Goal: Task Accomplishment & Management: Complete application form

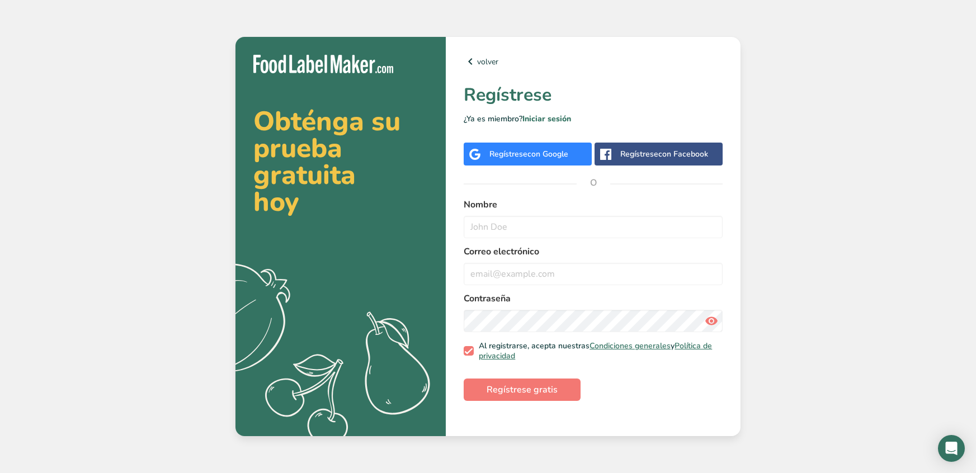
click at [534, 148] on div "Regístrese con Google" at bounding box center [528, 154] width 79 height 12
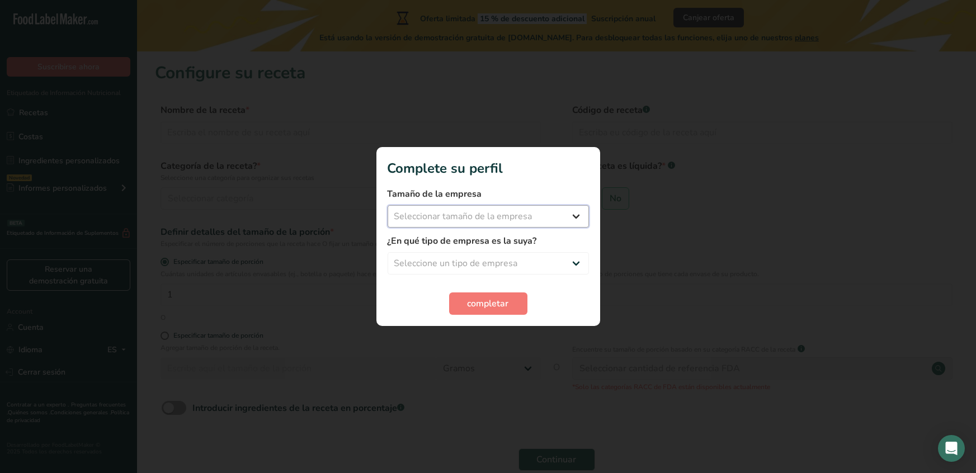
click at [530, 212] on select "Seleccionar tamaño de la empresa Menos de 10 empleados De 10 a 50 empleados De …" at bounding box center [487, 216] width 201 height 22
click at [635, 174] on div at bounding box center [488, 236] width 976 height 473
drag, startPoint x: 463, startPoint y: 205, endPoint x: 466, endPoint y: 218, distance: 12.8
click at [463, 207] on select "Seleccionar tamaño de la empresa Menos de 10 empleados De 10 a 50 empleados De …" at bounding box center [487, 216] width 201 height 22
select select "1"
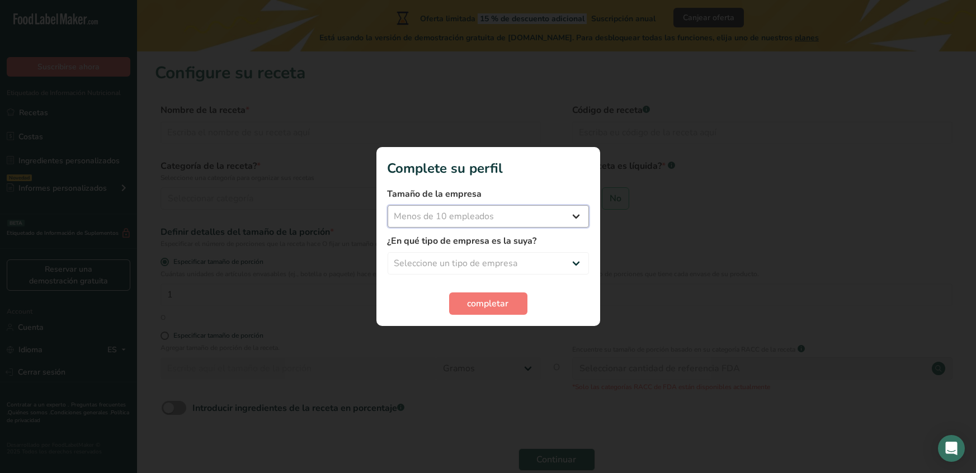
click at [387, 205] on select "Seleccionar tamaño de la empresa Menos de 10 empleados De 10 a 50 empleados De …" at bounding box center [487, 216] width 201 height 22
click at [476, 263] on select "Seleccione un tipo de empresa Fabricante de alimentos envasados Restaurante y c…" at bounding box center [487, 263] width 201 height 22
select select "1"
click at [387, 252] on select "Seleccione un tipo de empresa Fabricante de alimentos envasados Restaurante y c…" at bounding box center [487, 263] width 201 height 22
click at [479, 313] on button "completar" at bounding box center [488, 303] width 78 height 22
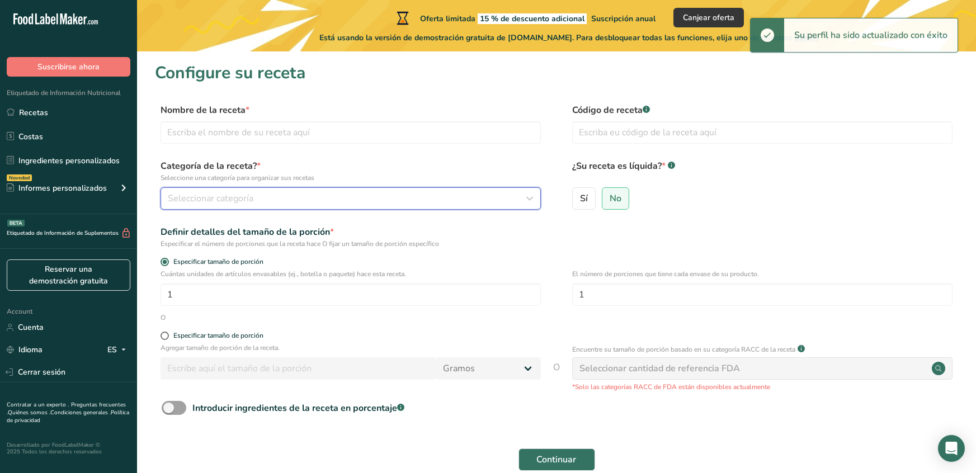
click at [293, 200] on div "Seleccionar categoría" at bounding box center [347, 198] width 359 height 13
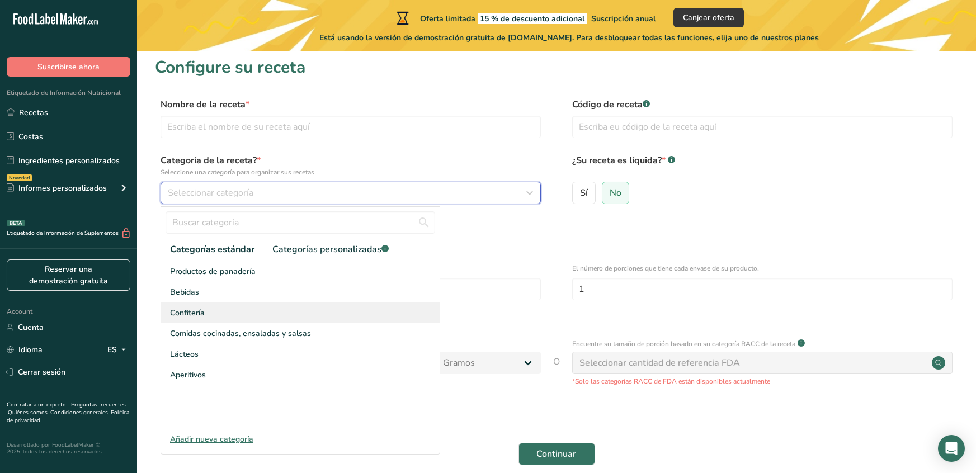
scroll to position [11, 0]
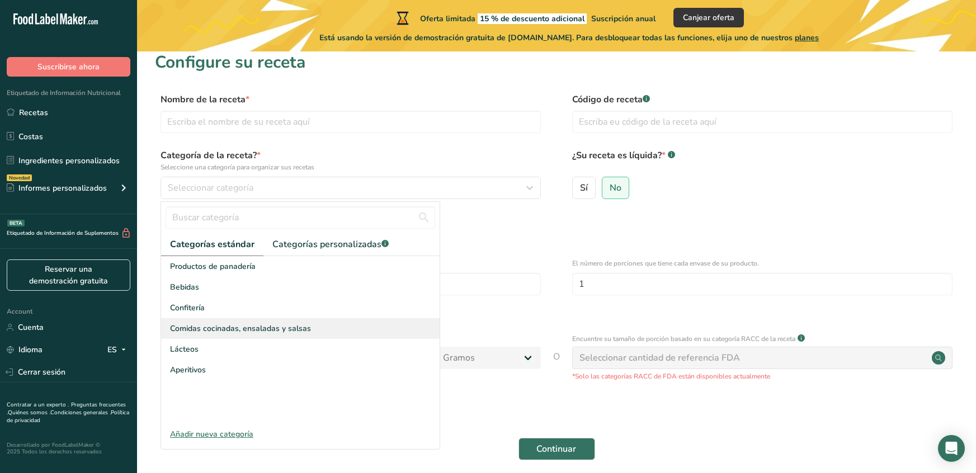
click at [277, 330] on span "Comidas cocinadas, ensaladas y salsas" at bounding box center [240, 329] width 141 height 12
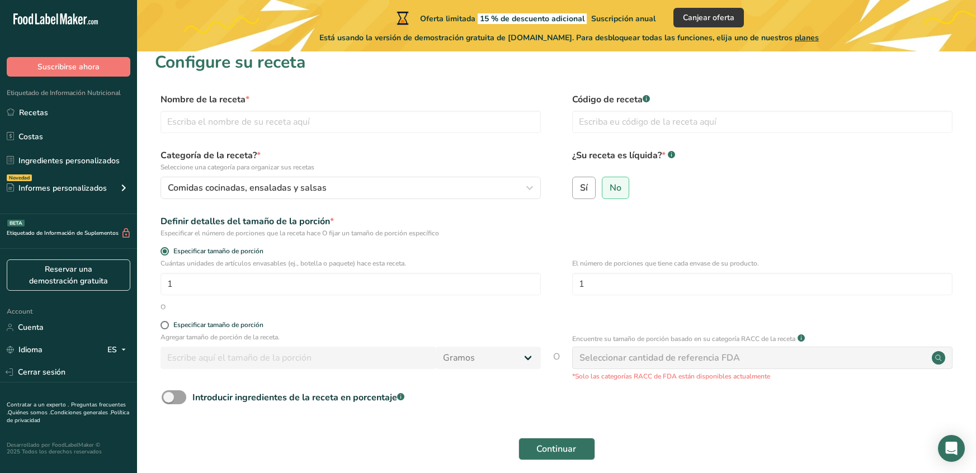
click at [587, 191] on span "Sí" at bounding box center [584, 187] width 8 height 11
click at [580, 191] on input "Sí" at bounding box center [576, 187] width 7 height 7
radio input "true"
radio input "false"
select select "22"
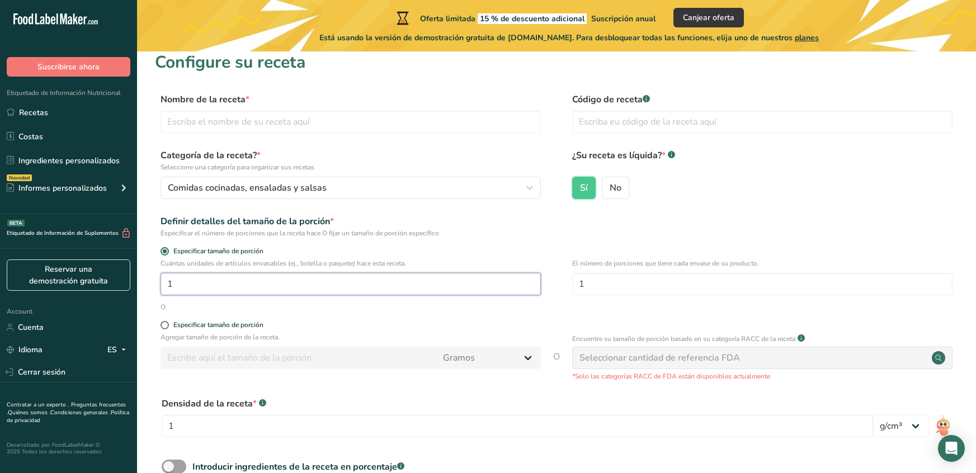
click at [268, 287] on input "1" at bounding box center [350, 284] width 380 height 22
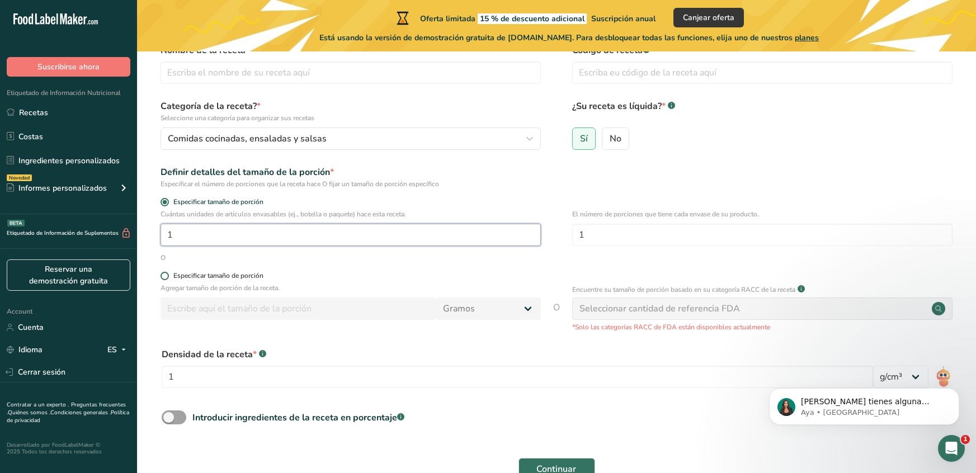
scroll to position [0, 0]
click at [162, 278] on span at bounding box center [164, 276] width 8 height 8
click at [162, 278] on input "Especificar tamaño de porción" at bounding box center [163, 275] width 7 height 7
radio input "true"
radio input "false"
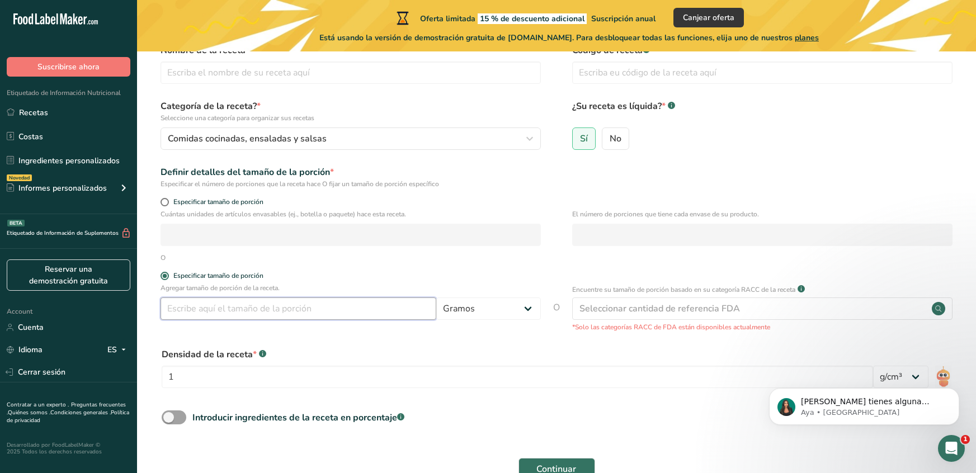
click at [298, 311] on input "number" at bounding box center [298, 308] width 276 height 22
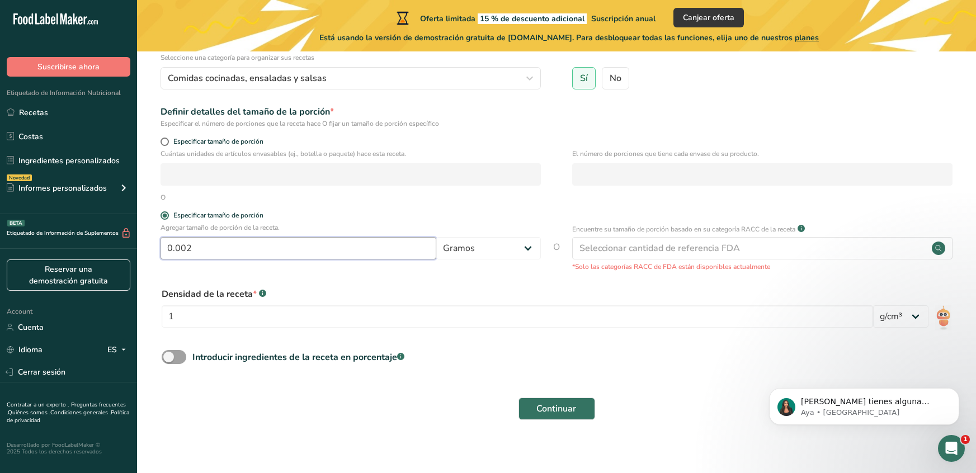
scroll to position [129, 0]
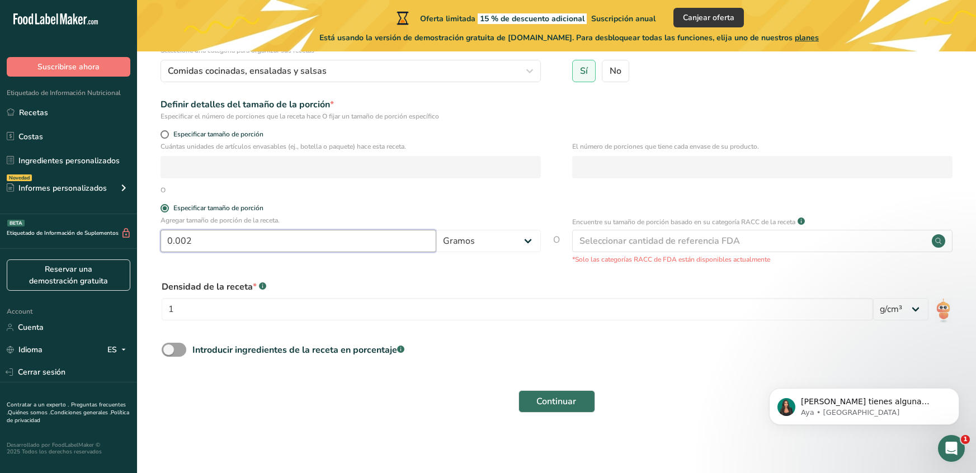
click at [314, 231] on input "0.002" at bounding box center [298, 241] width 276 height 22
type input "0"
type input "60"
click at [457, 242] on select "Gramos kg mg mcg libras onza [GEOGRAPHIC_DATA] mL onza líquida [GEOGRAPHIC_DATA…" at bounding box center [488, 241] width 105 height 22
select select "17"
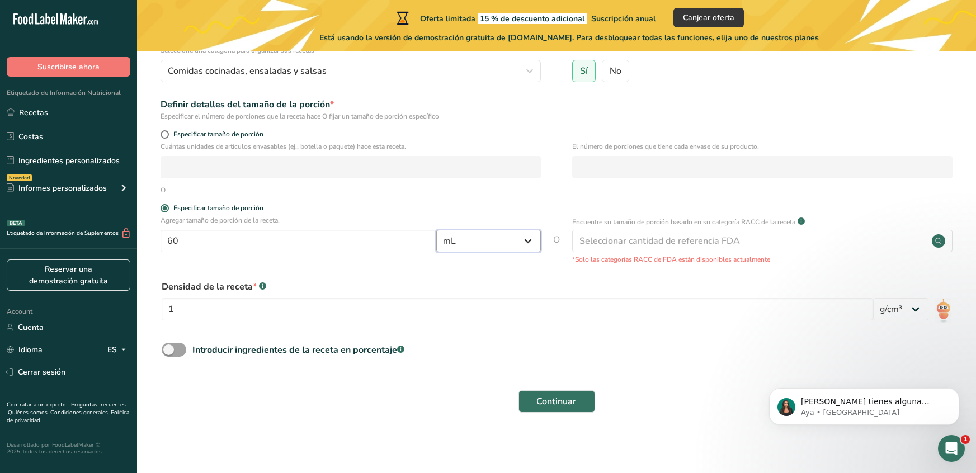
click at [436, 230] on select "Gramos kg mg mcg libras onza [GEOGRAPHIC_DATA] mL onza líquida [GEOGRAPHIC_DATA…" at bounding box center [488, 241] width 105 height 22
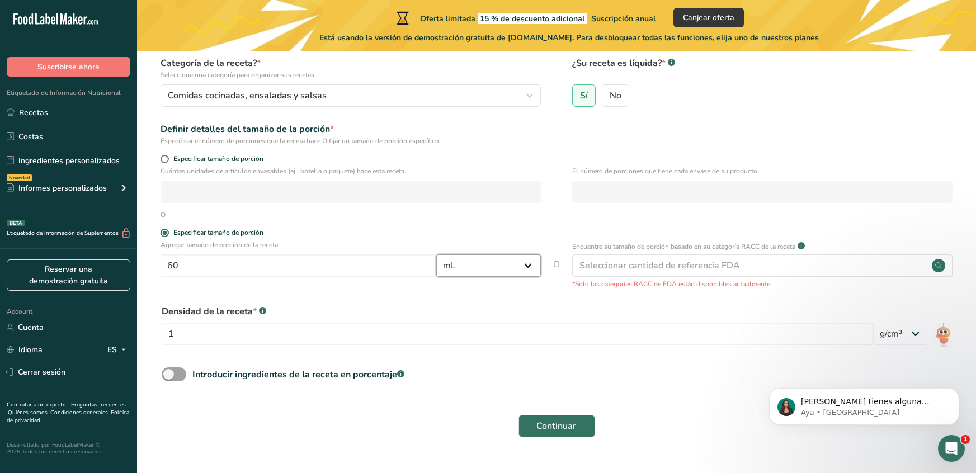
scroll to position [50, 0]
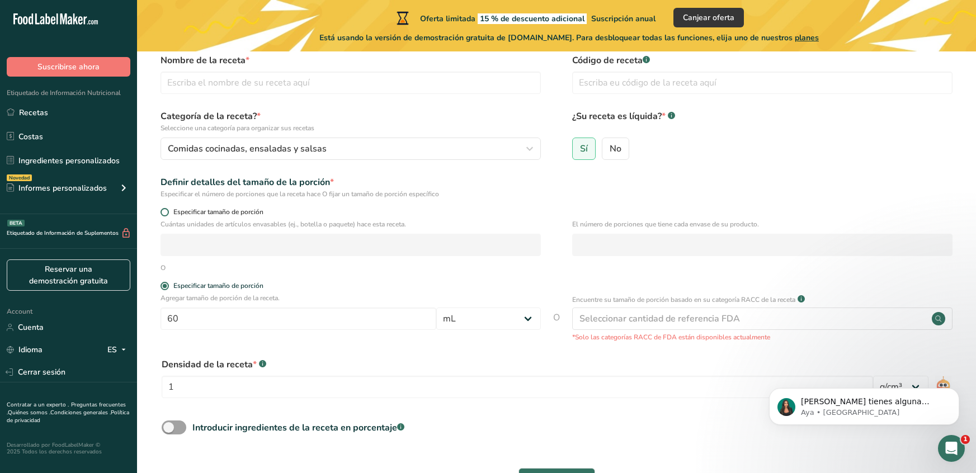
click at [179, 209] on span "Especificar tamaño de porción" at bounding box center [216, 212] width 94 height 8
click at [168, 209] on input "Especificar tamaño de porción" at bounding box center [163, 212] width 7 height 7
radio input "true"
radio input "false"
select select "0"
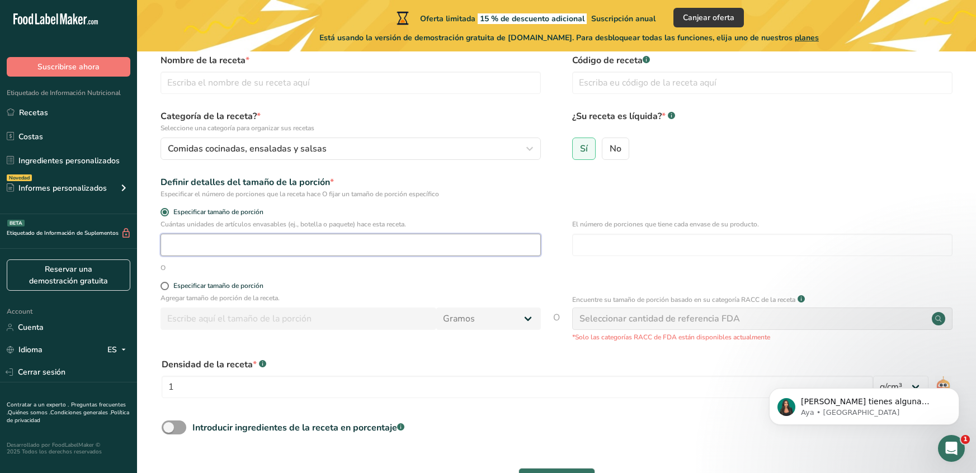
click at [239, 245] on input "number" at bounding box center [350, 245] width 380 height 22
type input "16"
click at [646, 247] on input "number" at bounding box center [762, 245] width 380 height 22
type input "1"
click at [182, 290] on div "Especificar tamaño de porción" at bounding box center [218, 286] width 90 height 8
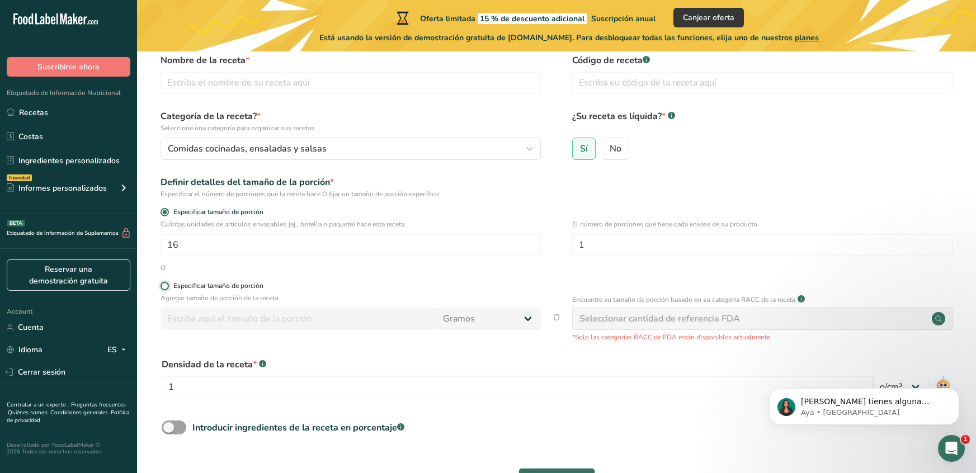
click at [168, 290] on input "Especificar tamaño de porción" at bounding box center [163, 285] width 7 height 7
radio input "true"
radio input "false"
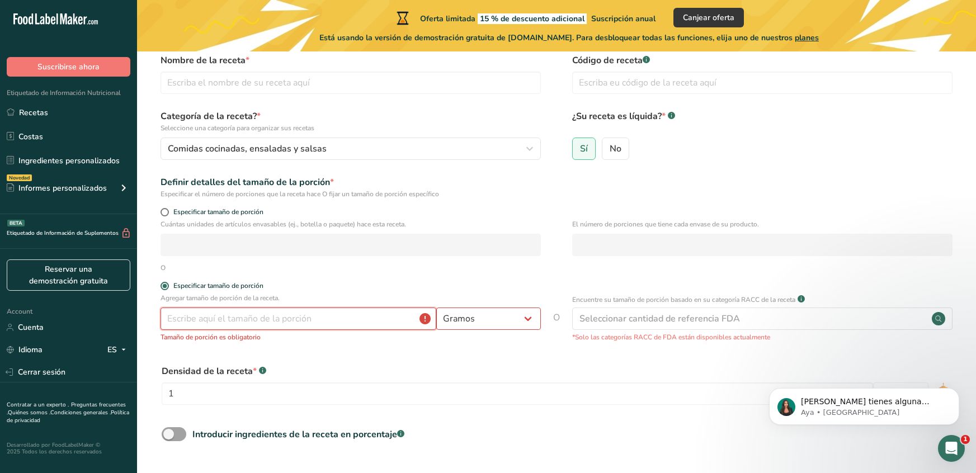
click at [233, 323] on input "number" at bounding box center [298, 319] width 276 height 22
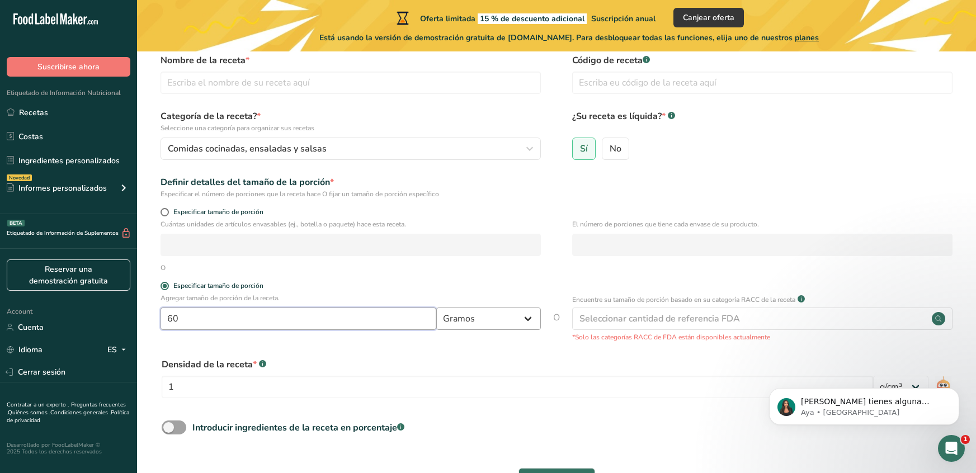
type input "60"
click at [441, 325] on select "Gramos kg mg mcg libras onza [GEOGRAPHIC_DATA] mL onza líquida [GEOGRAPHIC_DATA…" at bounding box center [488, 319] width 105 height 22
select select "17"
click at [436, 309] on select "Gramos kg mg mcg libras onza [GEOGRAPHIC_DATA] mL onza líquida [GEOGRAPHIC_DATA…" at bounding box center [488, 319] width 105 height 22
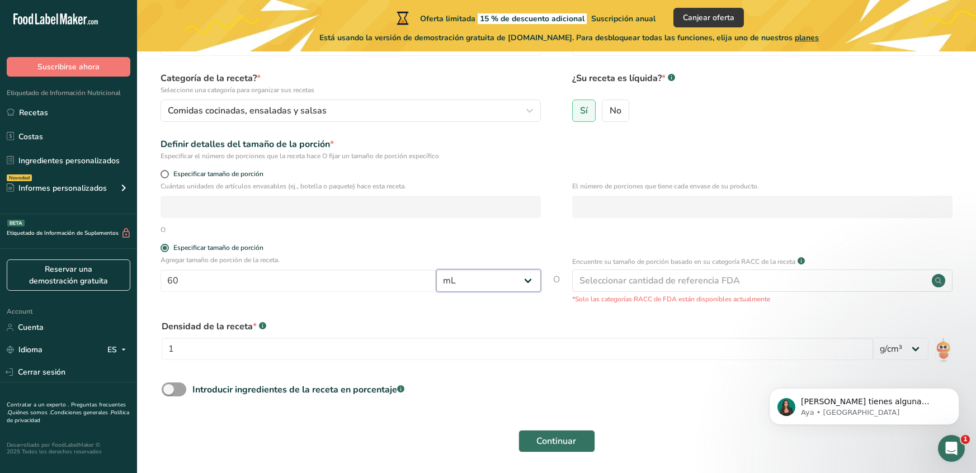
scroll to position [106, 0]
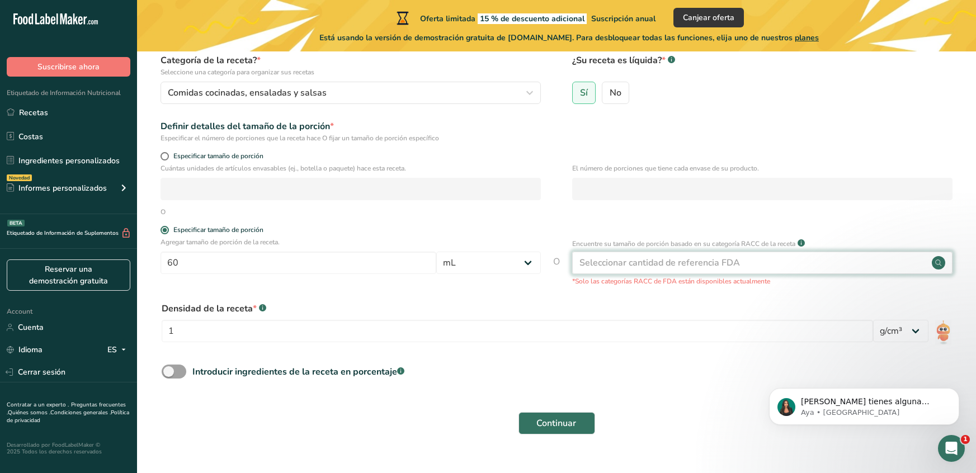
click at [937, 261] on circle at bounding box center [938, 262] width 13 height 13
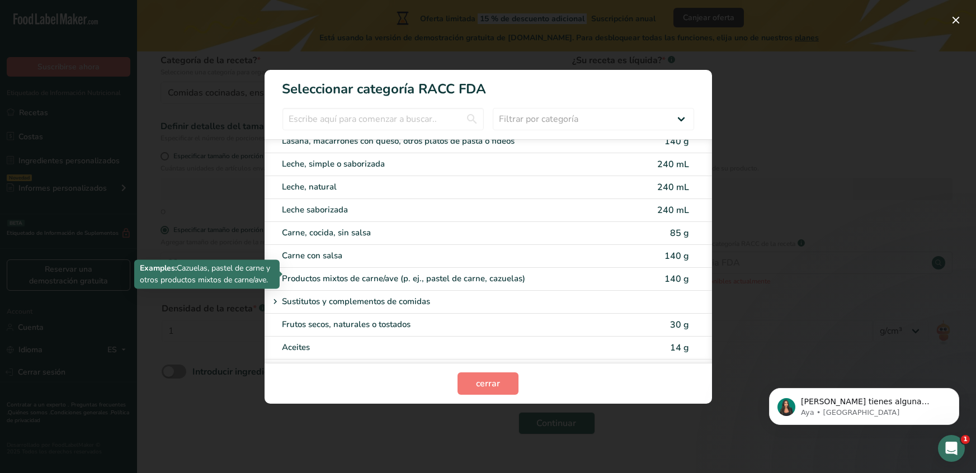
scroll to position [1393, 0]
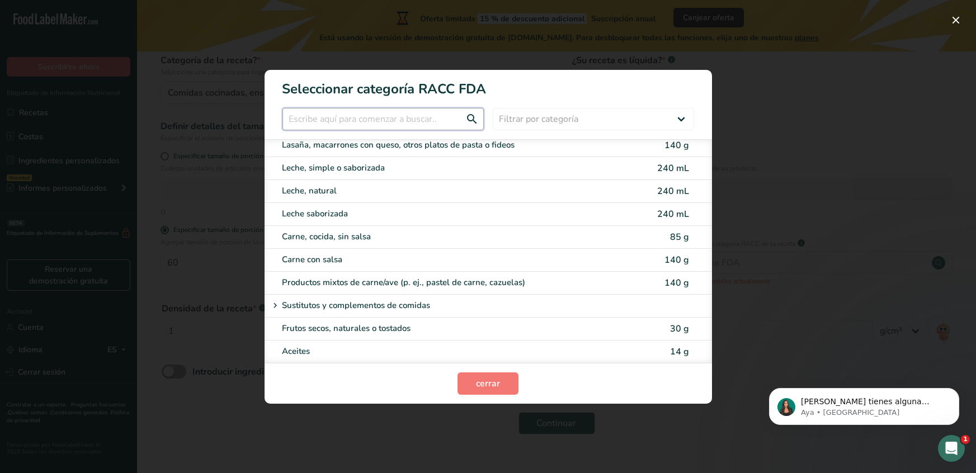
click at [423, 122] on input "RACC Category Selection Modal" at bounding box center [382, 119] width 201 height 22
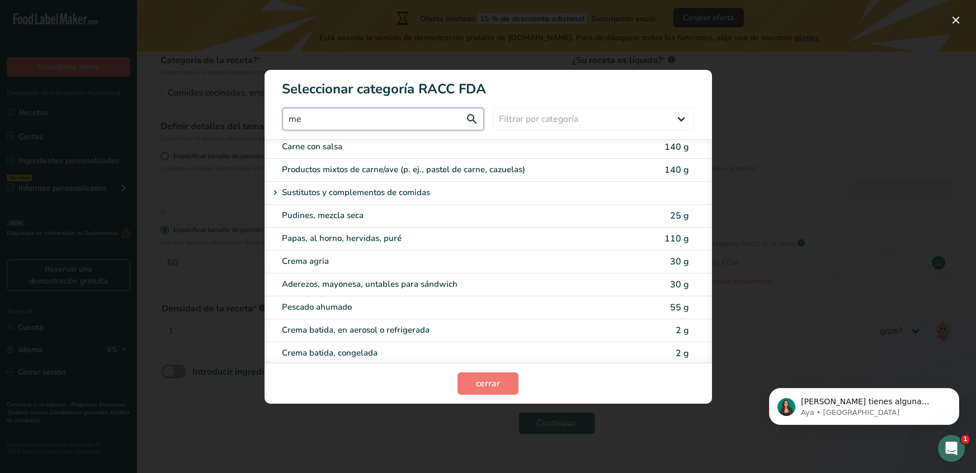
scroll to position [0, 0]
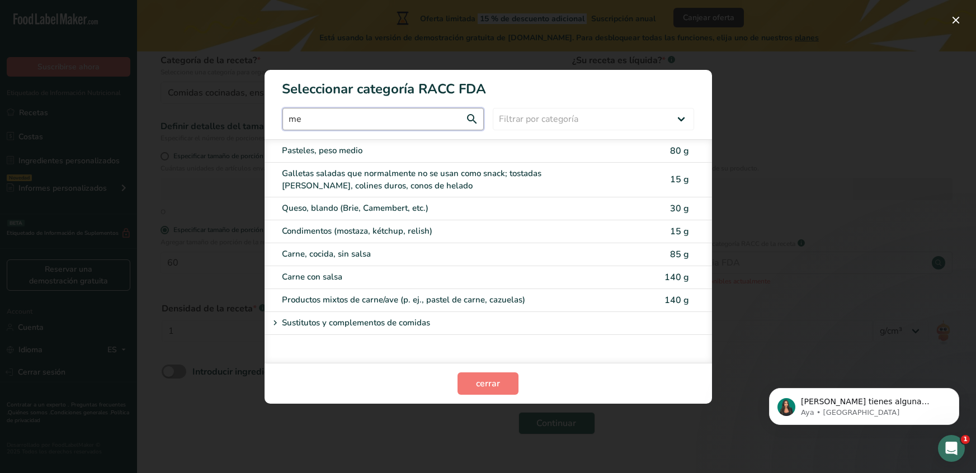
type input "m"
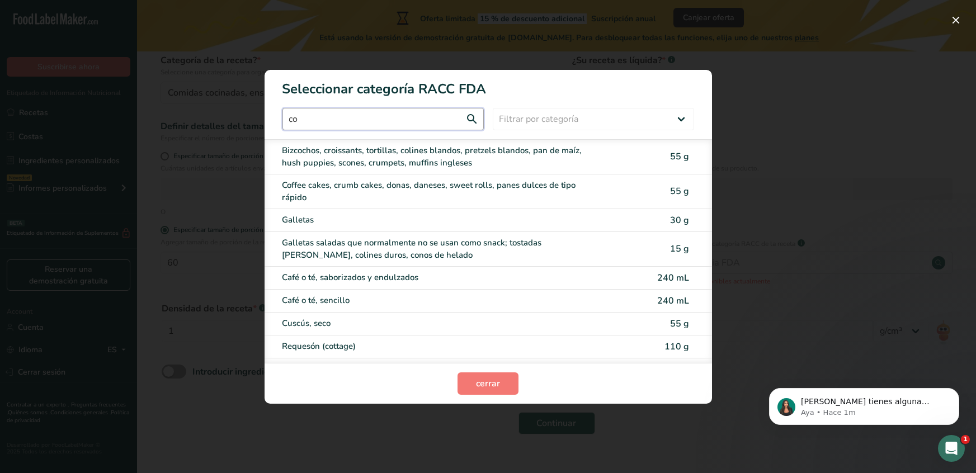
type input "c"
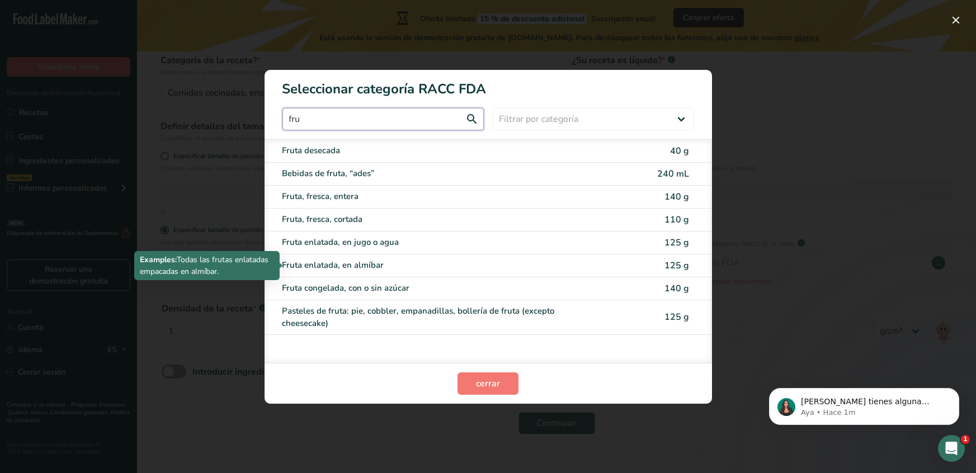
type input "fru"
click at [391, 261] on div "Fruta enlatada, en almíbar" at bounding box center [441, 265] width 318 height 13
type input "125"
select select "0"
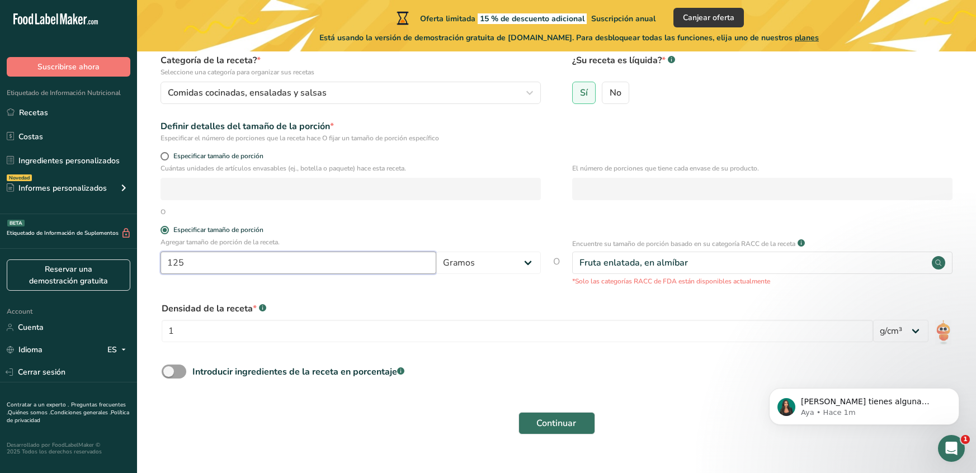
click at [368, 270] on input "125" at bounding box center [298, 263] width 276 height 22
type input "1"
type input "60"
click at [487, 265] on select "Gramos kg mg mcg libras onza [GEOGRAPHIC_DATA] mL onza líquida [GEOGRAPHIC_DATA…" at bounding box center [488, 263] width 105 height 22
select select "17"
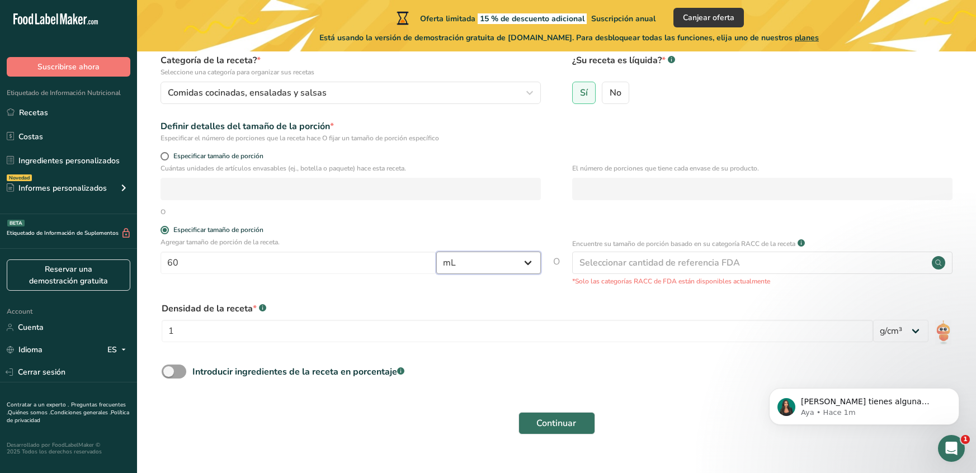
click at [436, 252] on select "Gramos kg mg mcg libras onza [GEOGRAPHIC_DATA] mL onza líquida [GEOGRAPHIC_DATA…" at bounding box center [488, 263] width 105 height 22
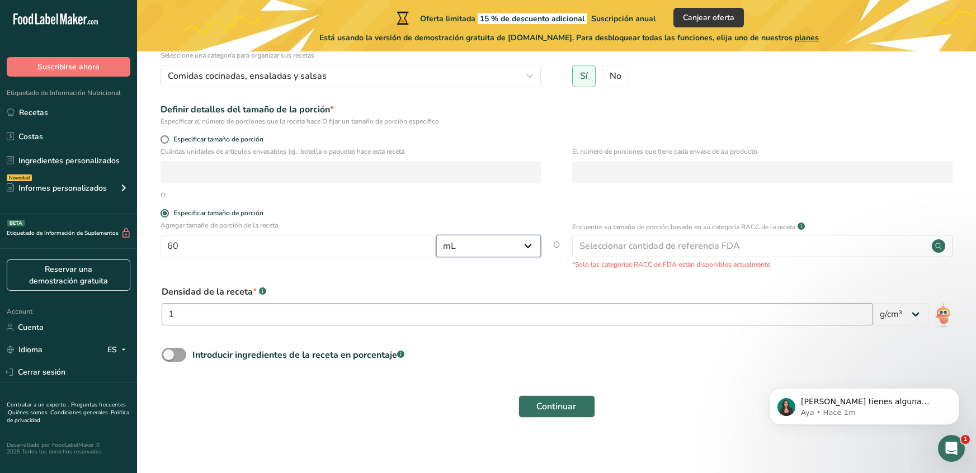
scroll to position [123, 0]
click at [909, 316] on select "lb/pie³ g/cm³" at bounding box center [900, 313] width 55 height 22
click at [890, 311] on select "lb/pie³ g/cm³" at bounding box center [900, 313] width 55 height 22
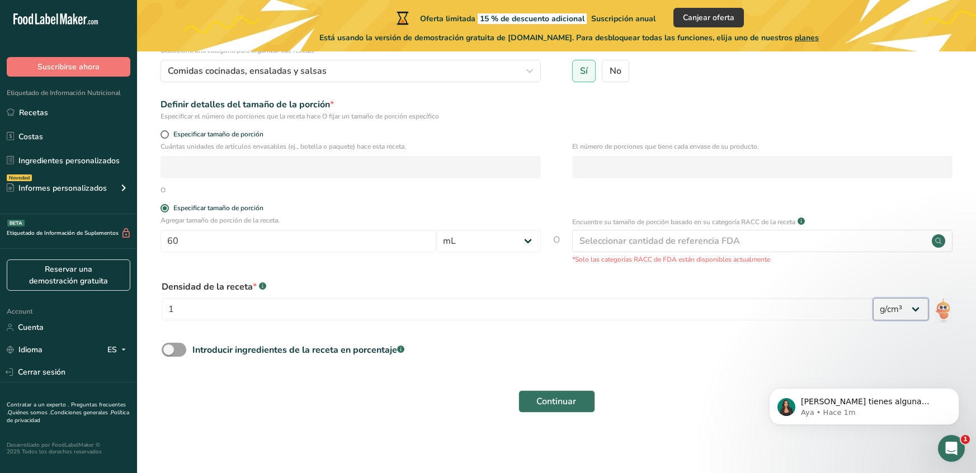
scroll to position [129, 0]
click at [178, 349] on span at bounding box center [174, 350] width 25 height 14
click at [169, 349] on input "Introducir ingredientes de la receta en porcentaje .a-a{fill:#347362;}.b-a{fill…" at bounding box center [165, 349] width 7 height 7
checkbox input "true"
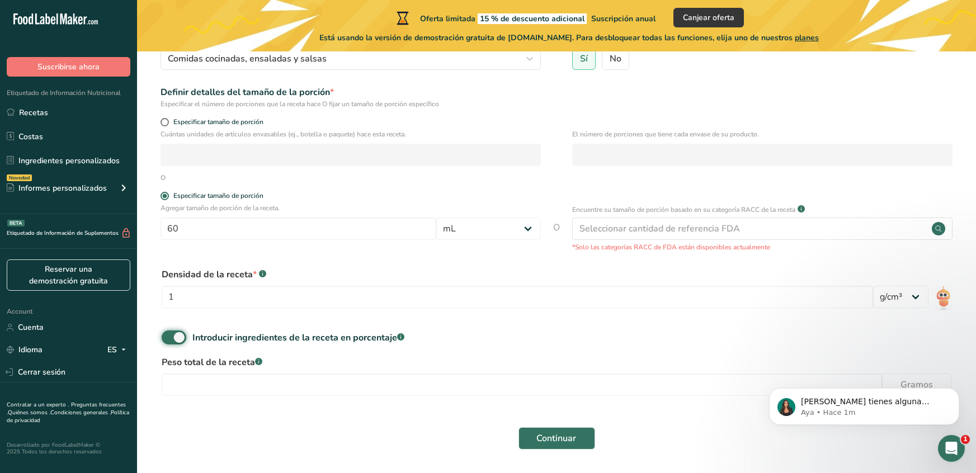
scroll to position [173, 0]
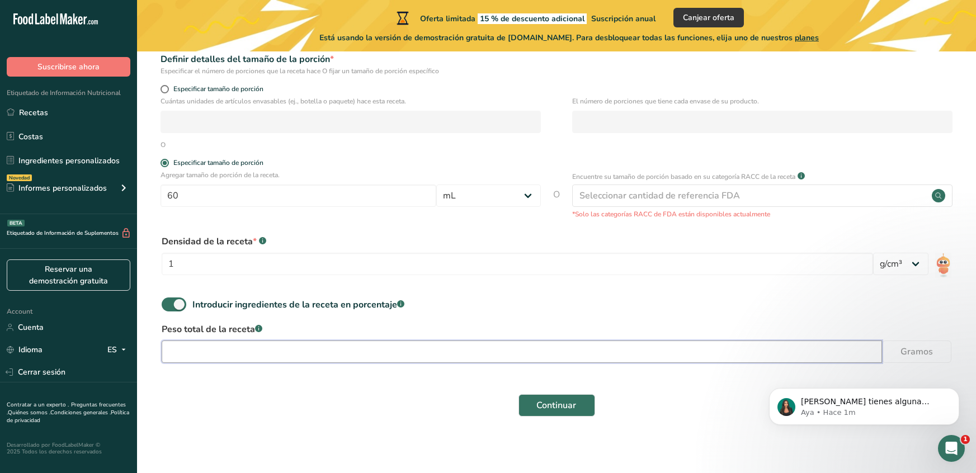
click at [349, 353] on input "number" at bounding box center [522, 352] width 720 height 22
type input "1000"
click at [578, 406] on button "Continuar" at bounding box center [556, 405] width 77 height 22
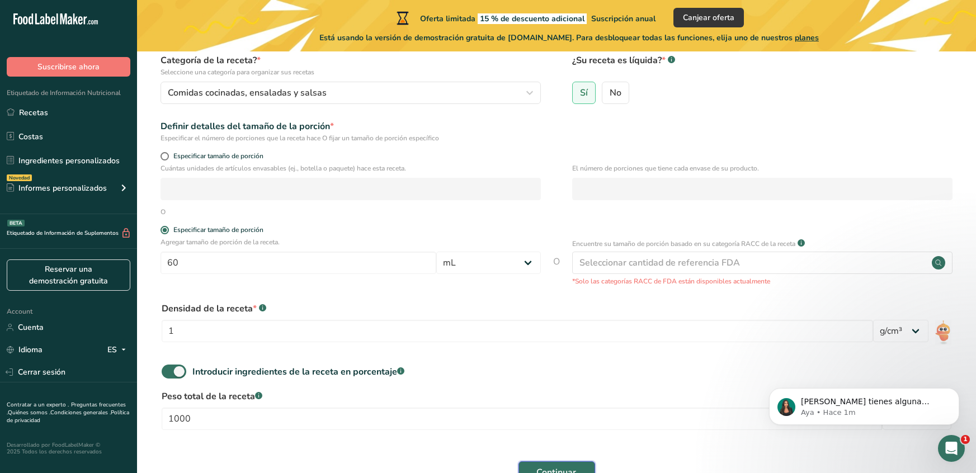
scroll to position [117, 0]
click at [661, 262] on div "Seleccionar cantidad de referencia FDA" at bounding box center [659, 263] width 160 height 13
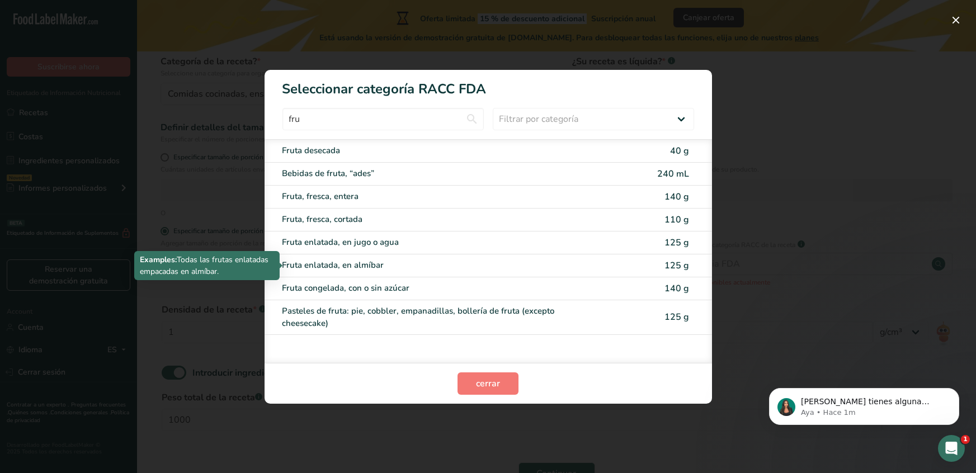
click at [349, 265] on div "Fruta enlatada, en almíbar" at bounding box center [441, 265] width 318 height 13
type input "125"
select select "0"
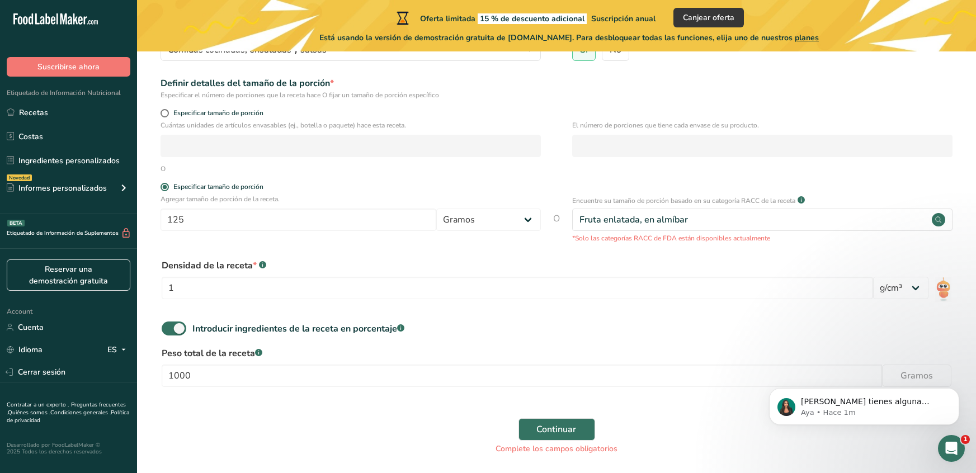
scroll to position [205, 0]
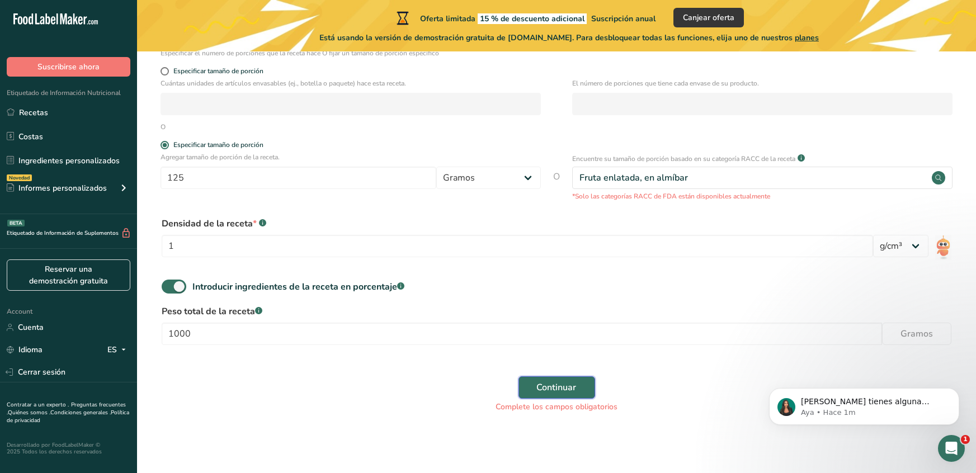
click at [561, 387] on span "Continuar" at bounding box center [557, 387] width 40 height 13
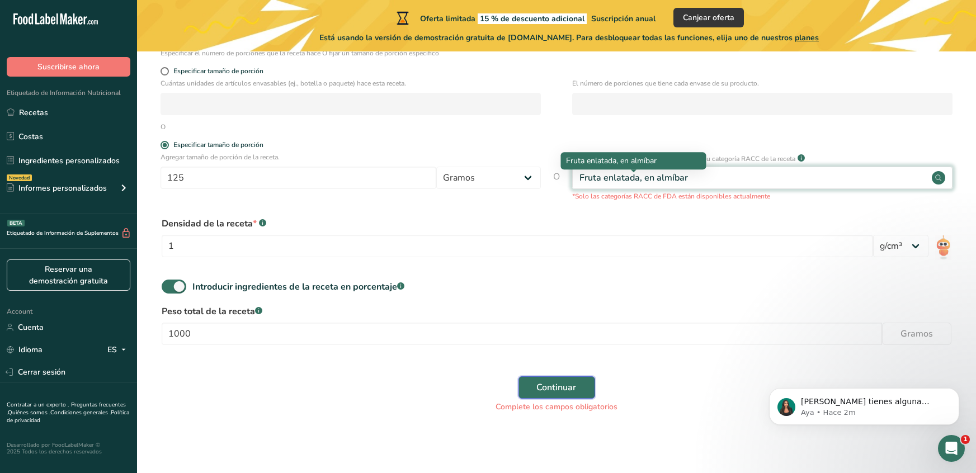
click at [518, 376] on button "Continuar" at bounding box center [556, 387] width 77 height 22
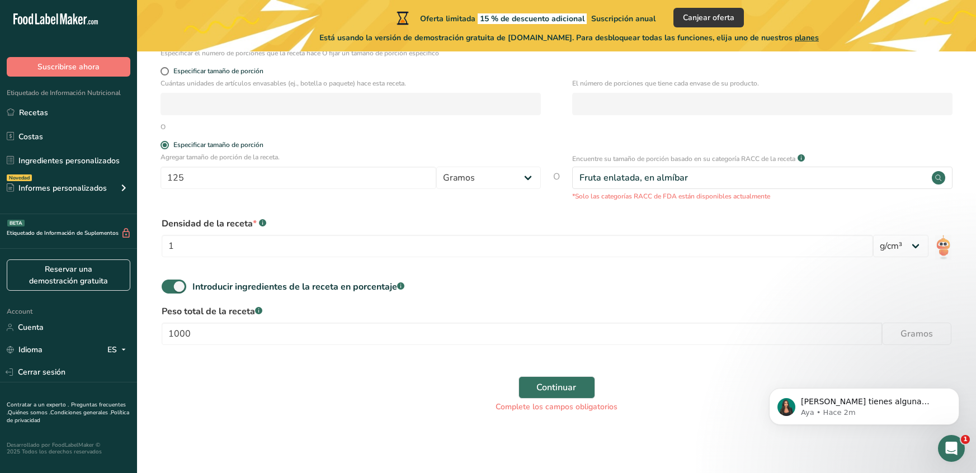
click at [781, 212] on div "Densidad de la receta * .a-a{fill:#347362;}.b-a{fill:#fff;} 1 lb/pie³ g/cm³" at bounding box center [556, 240] width 803 height 60
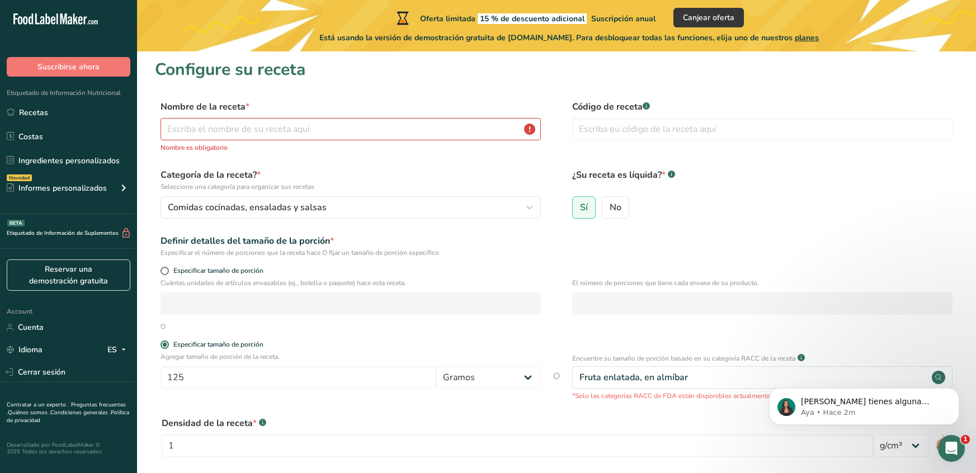
scroll to position [0, 0]
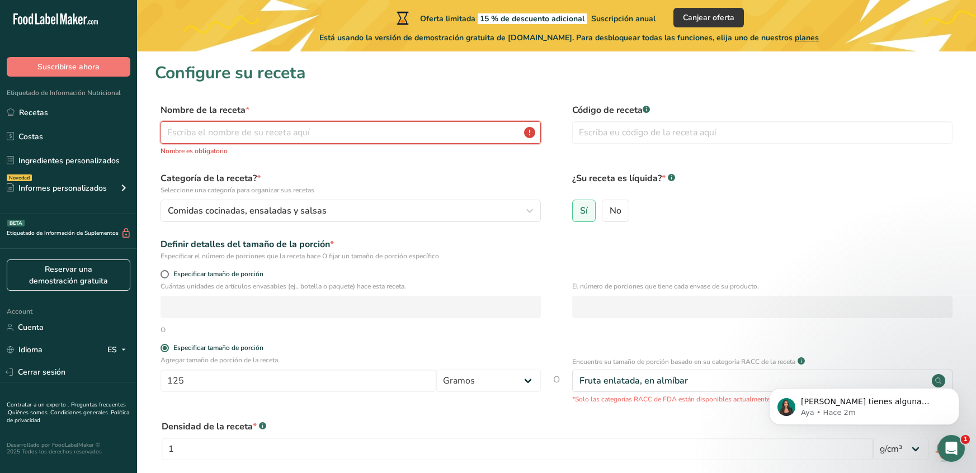
click at [304, 140] on input "text" at bounding box center [350, 132] width 380 height 22
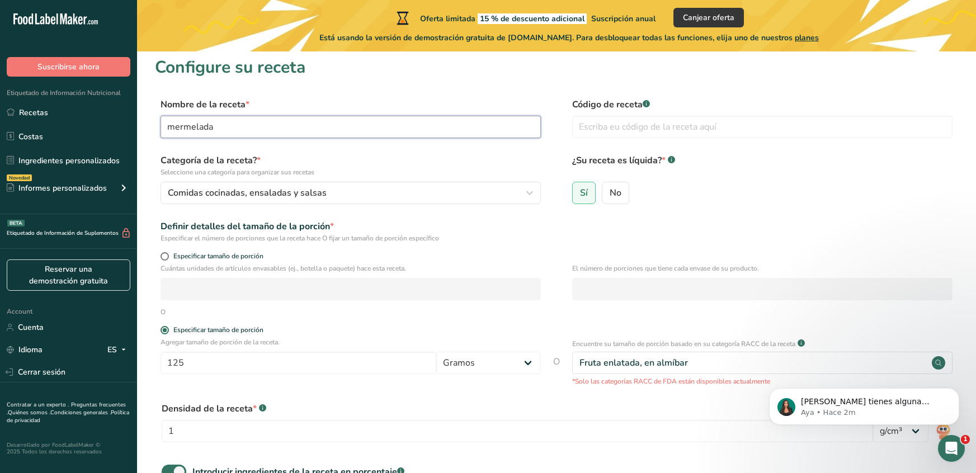
scroll to position [11, 0]
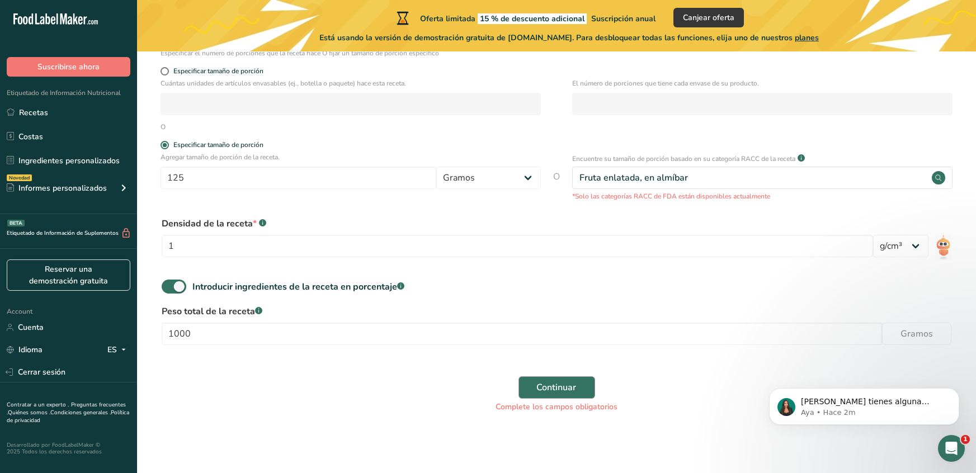
type input "mermelada"
click at [546, 387] on span "Continuar" at bounding box center [557, 387] width 40 height 13
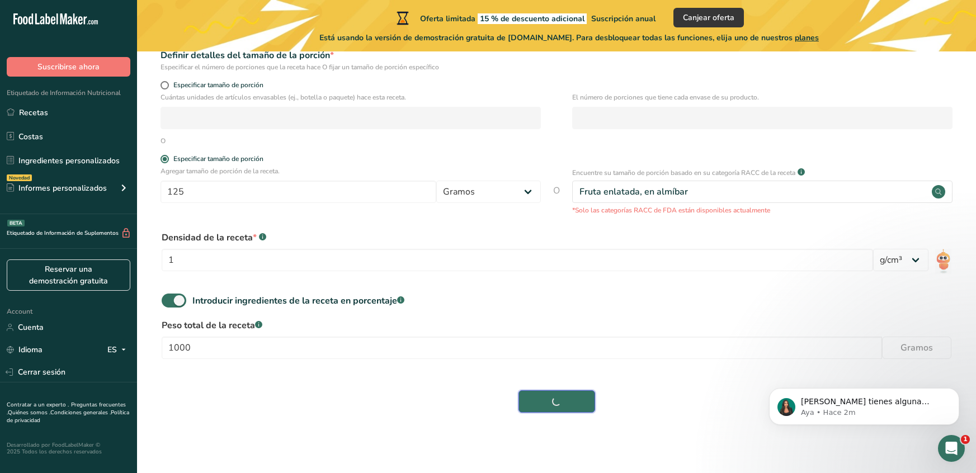
scroll to position [178, 0]
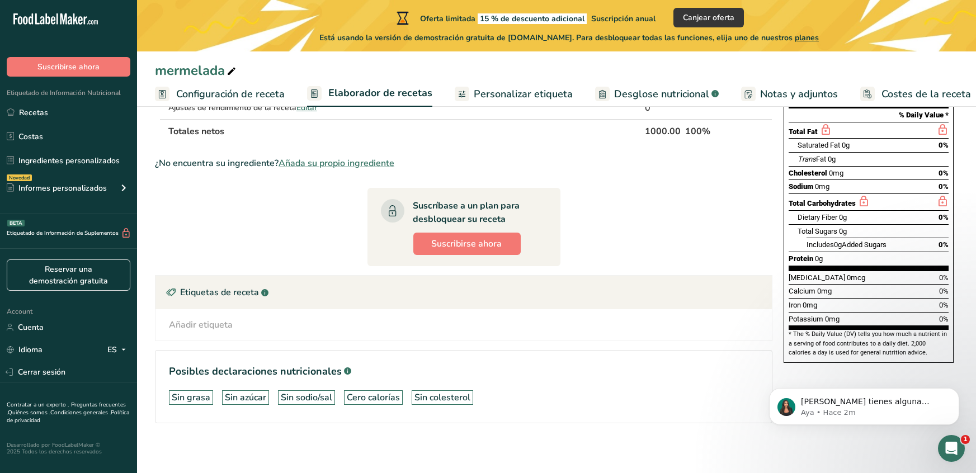
scroll to position [158, 0]
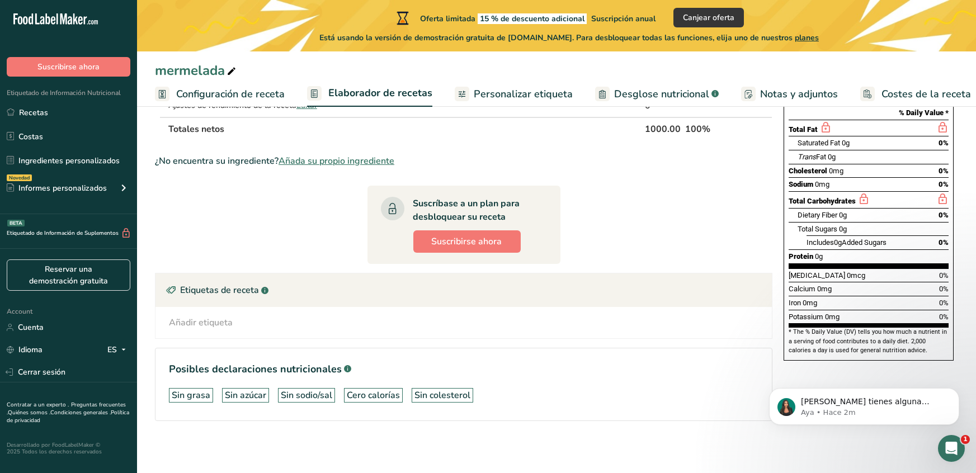
click at [929, 249] on div "Protein 0g" at bounding box center [868, 256] width 160 height 14
click at [905, 249] on div "Protein 0g" at bounding box center [868, 256] width 160 height 14
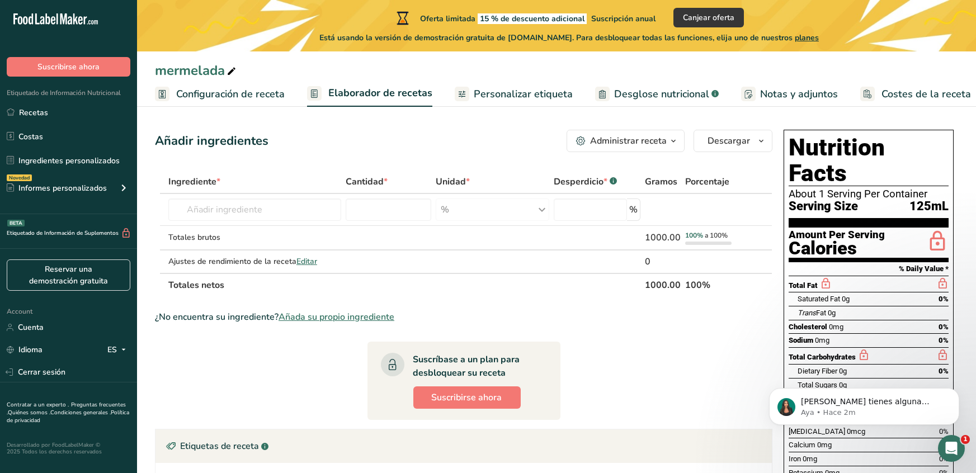
scroll to position [0, 0]
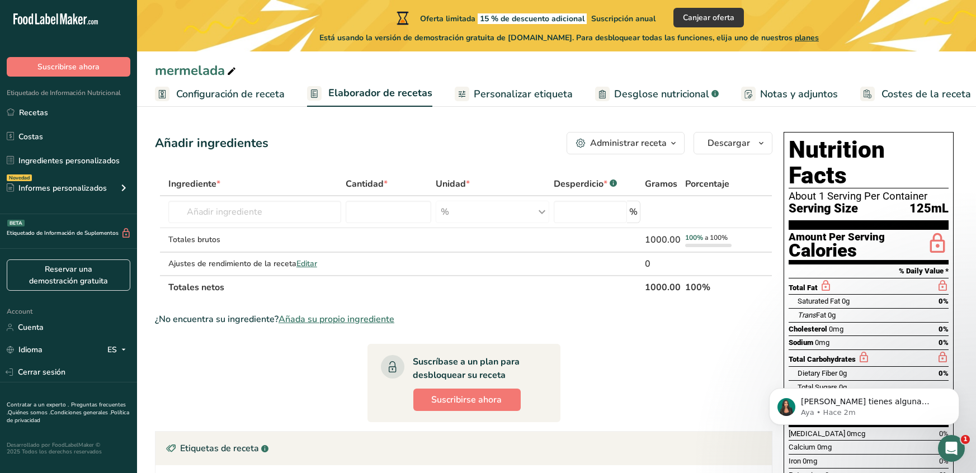
drag, startPoint x: 776, startPoint y: 148, endPoint x: 847, endPoint y: 189, distance: 81.9
click at [847, 189] on div "Añadir ingredientes Administrar receta Eliminar receta Duplicar receta Escalar …" at bounding box center [556, 371] width 803 height 488
click at [847, 202] on span "Serving Size" at bounding box center [822, 209] width 69 height 14
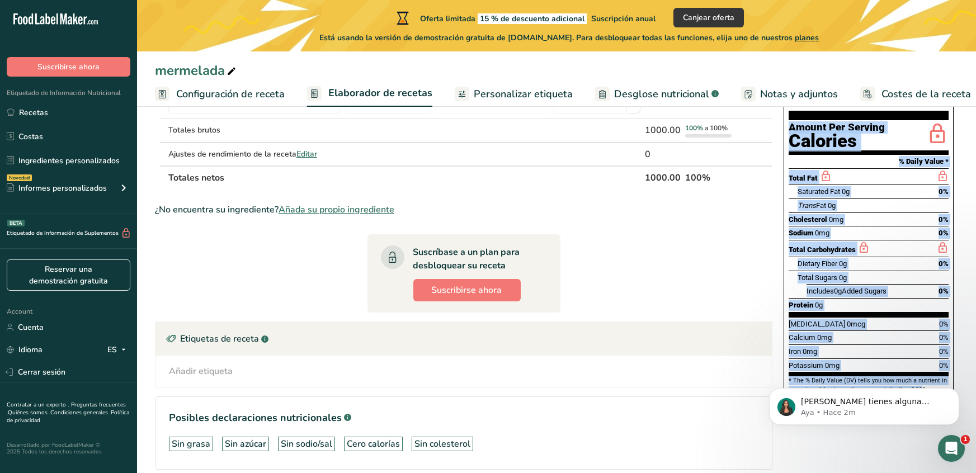
scroll to position [111, 0]
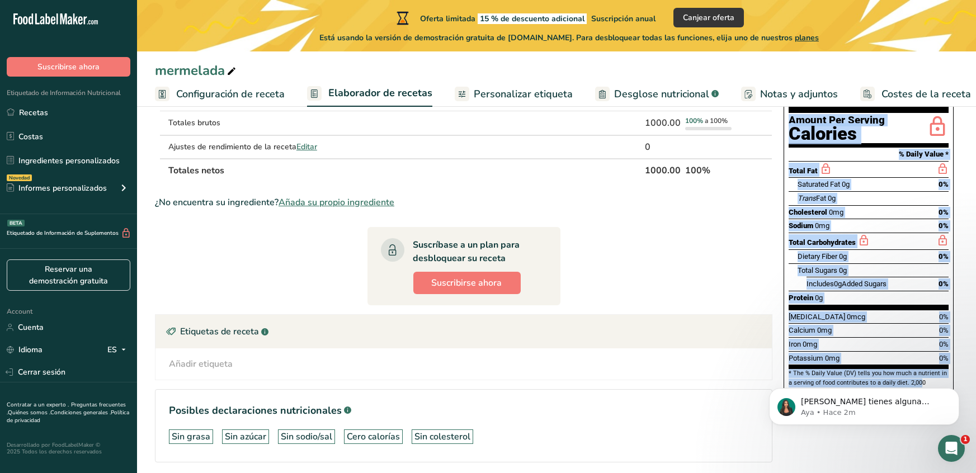
drag, startPoint x: 793, startPoint y: 150, endPoint x: 139, endPoint y: 0, distance: 671.8
click at [896, 364] on body ".a-20{fill:#fff;} Suscribirse ahora Etiquetado de Información Nutricional Recet…" at bounding box center [488, 199] width 976 height 633
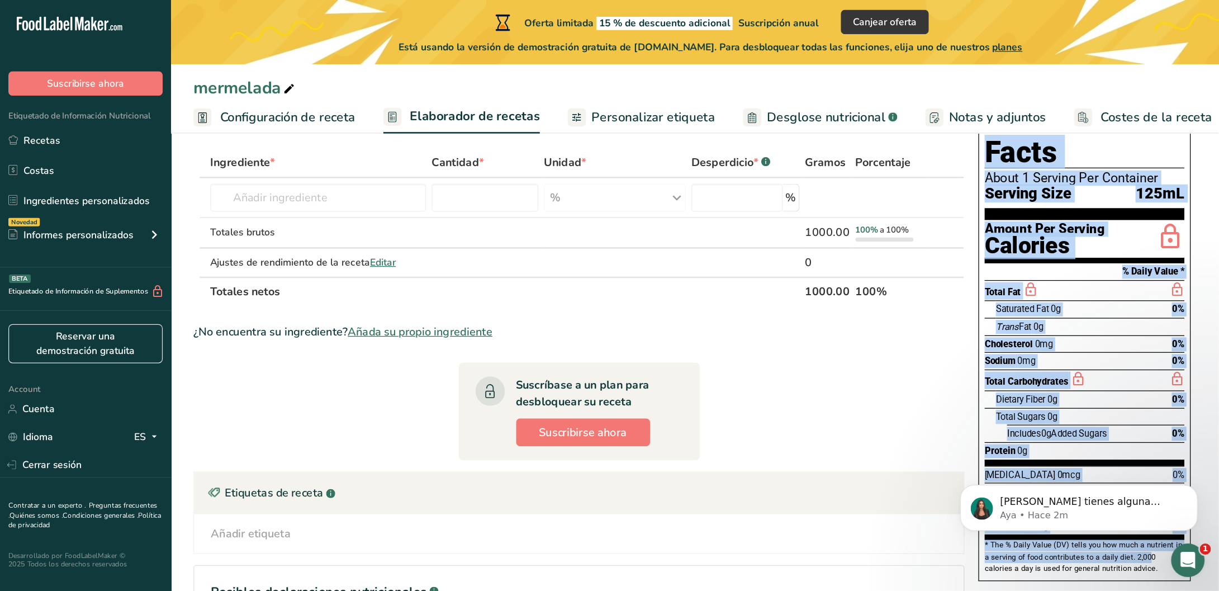
scroll to position [0, 0]
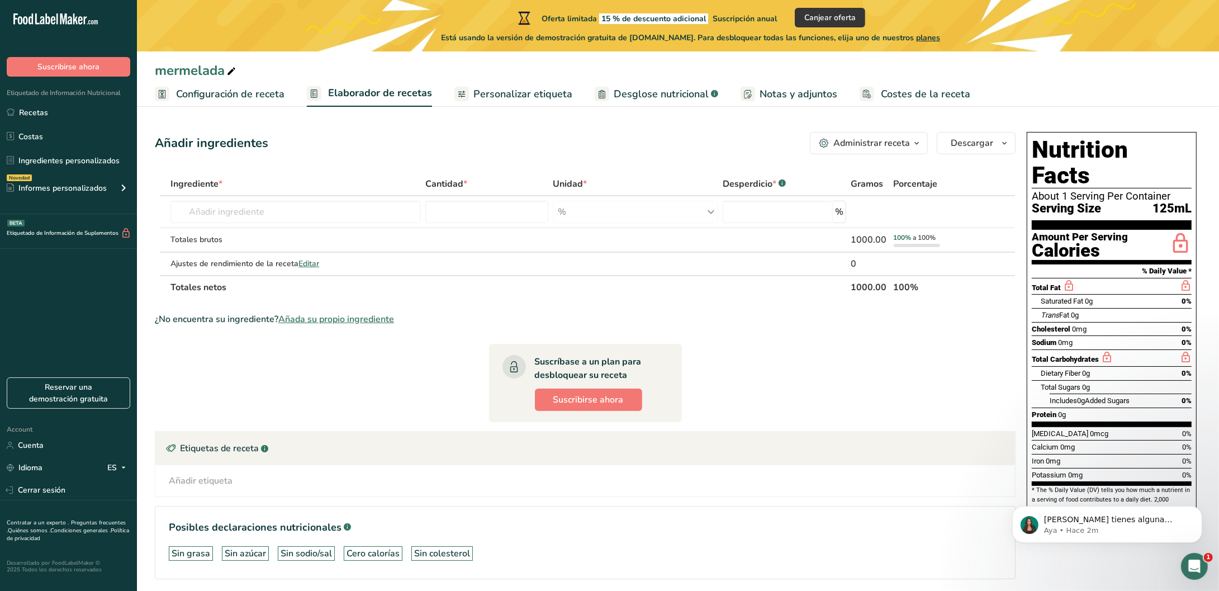
click at [972, 456] on div "Etiquetas de receta .a-a{fill:#347362;}.b-a{fill:#fff;}" at bounding box center [585, 449] width 860 height 34
